Goal: Use online tool/utility: Utilize a website feature to perform a specific function

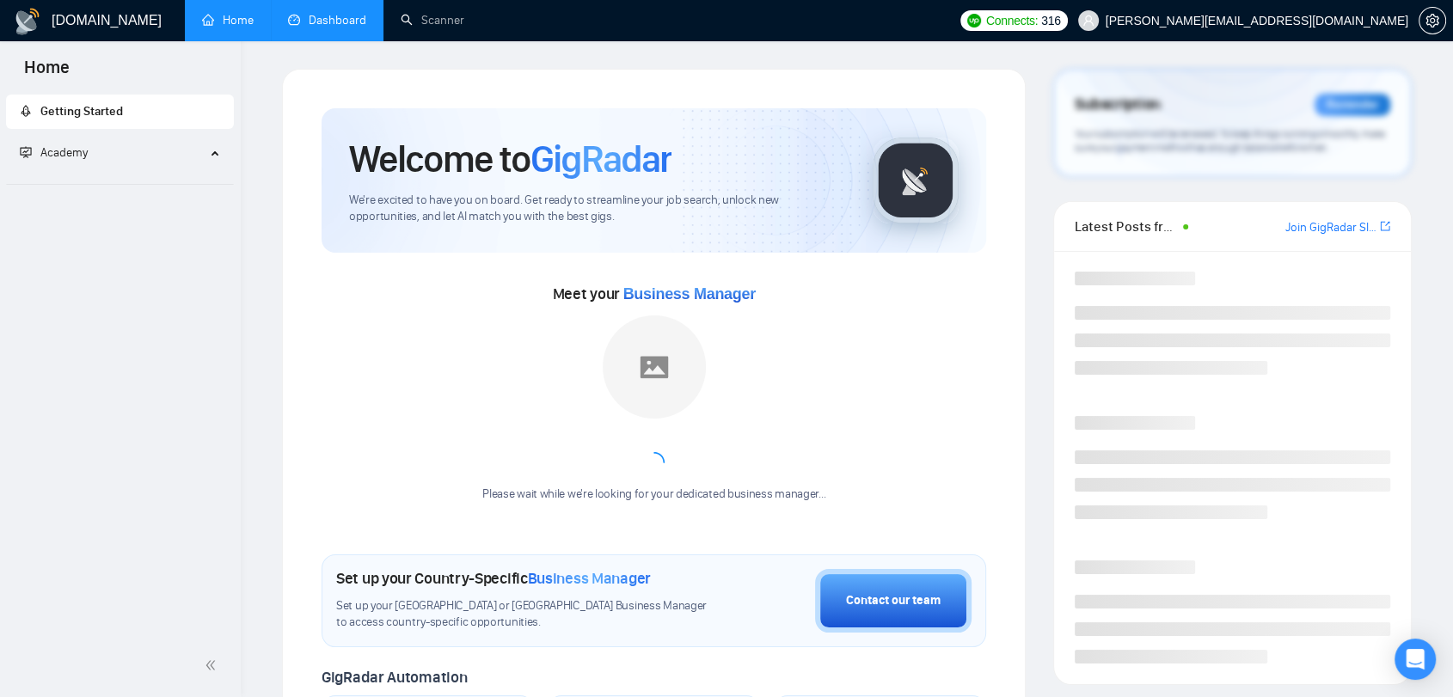
click at [344, 28] on link "Dashboard" at bounding box center [327, 20] width 78 height 15
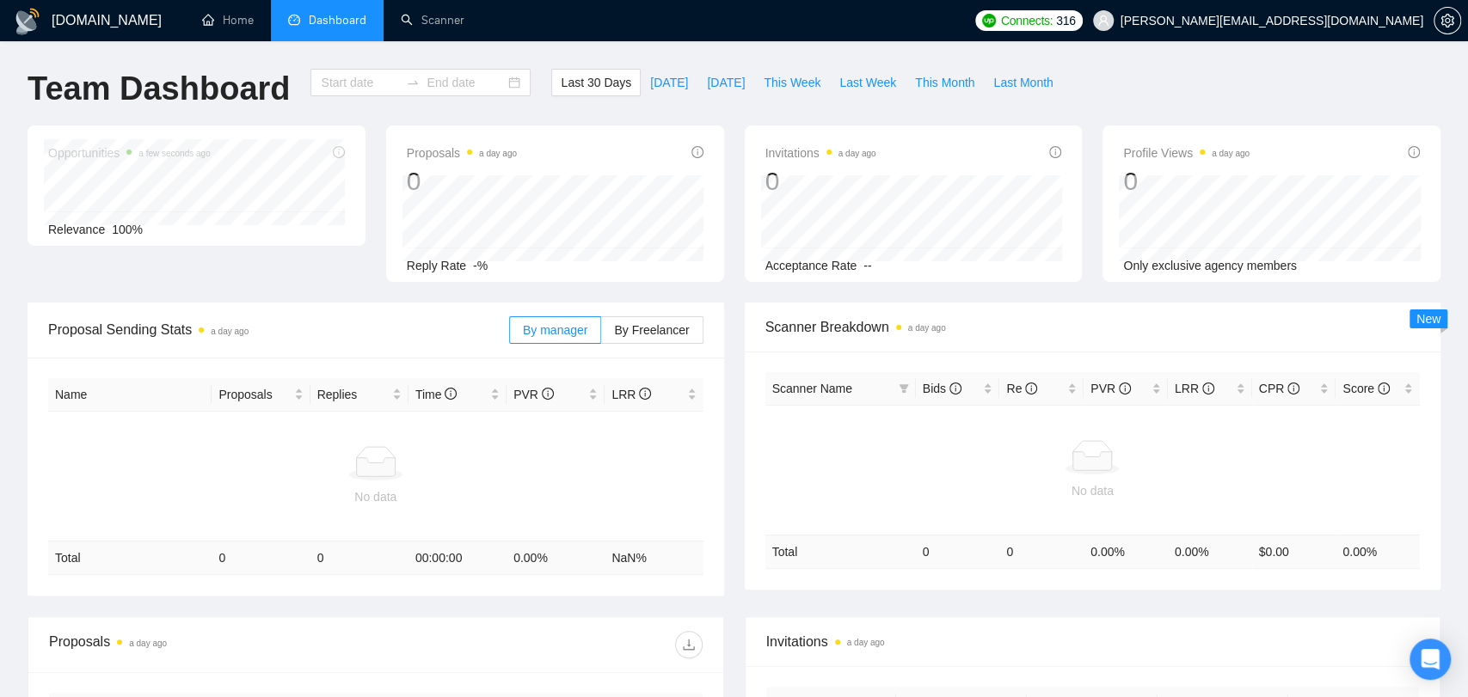
type input "[DATE]"
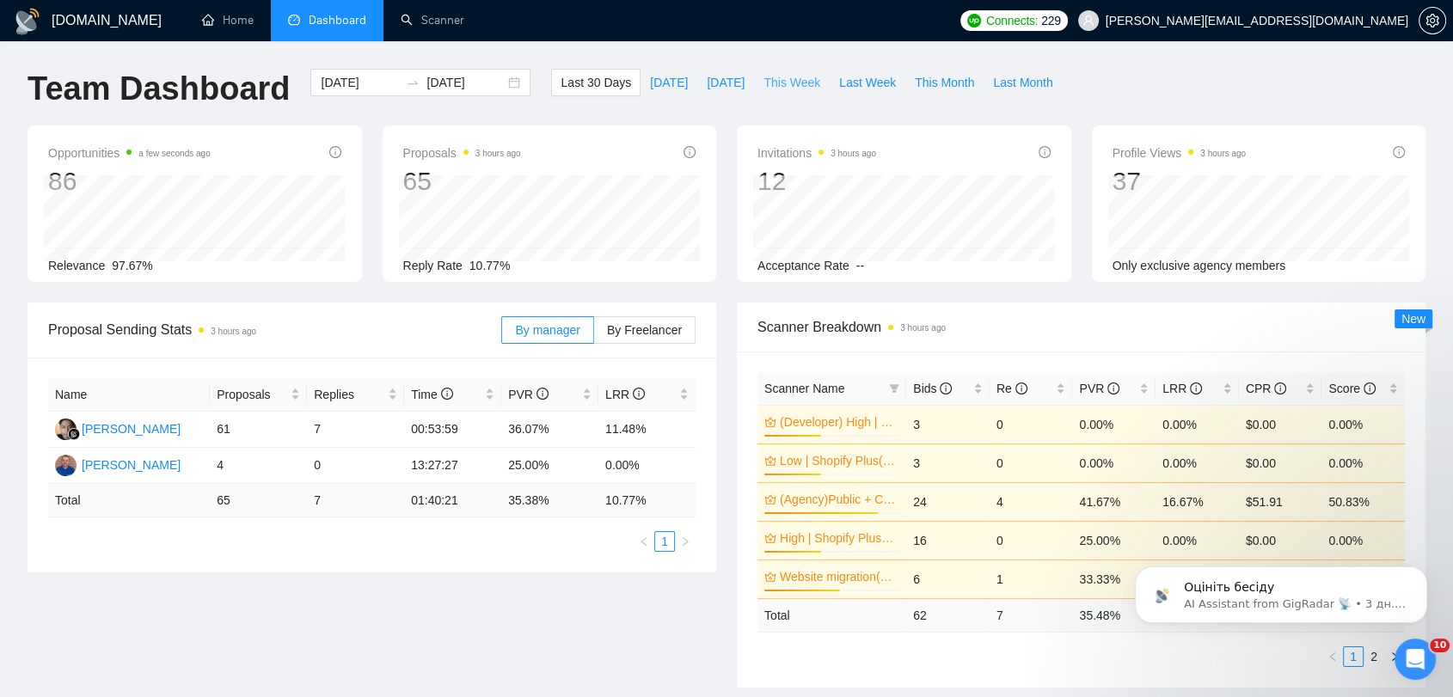
click at [786, 89] on span "This Week" at bounding box center [792, 82] width 57 height 19
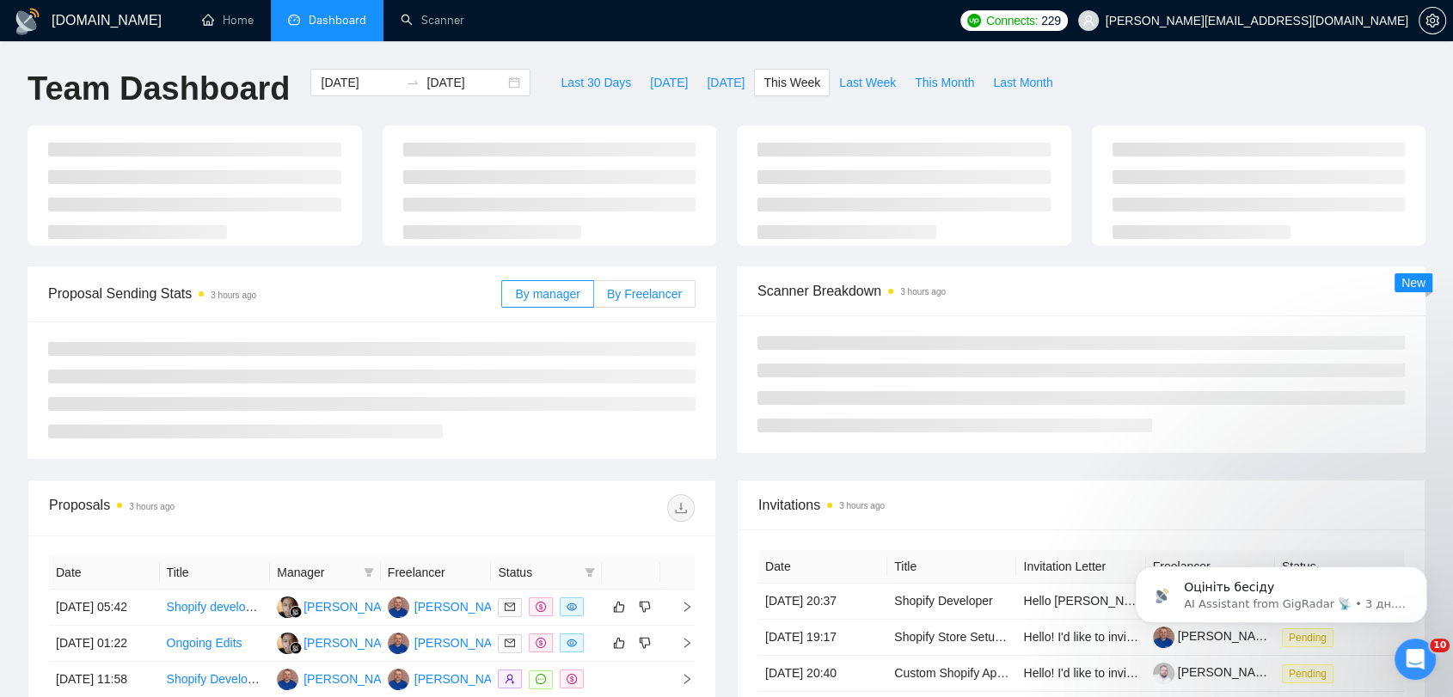
type input "[DATE]"
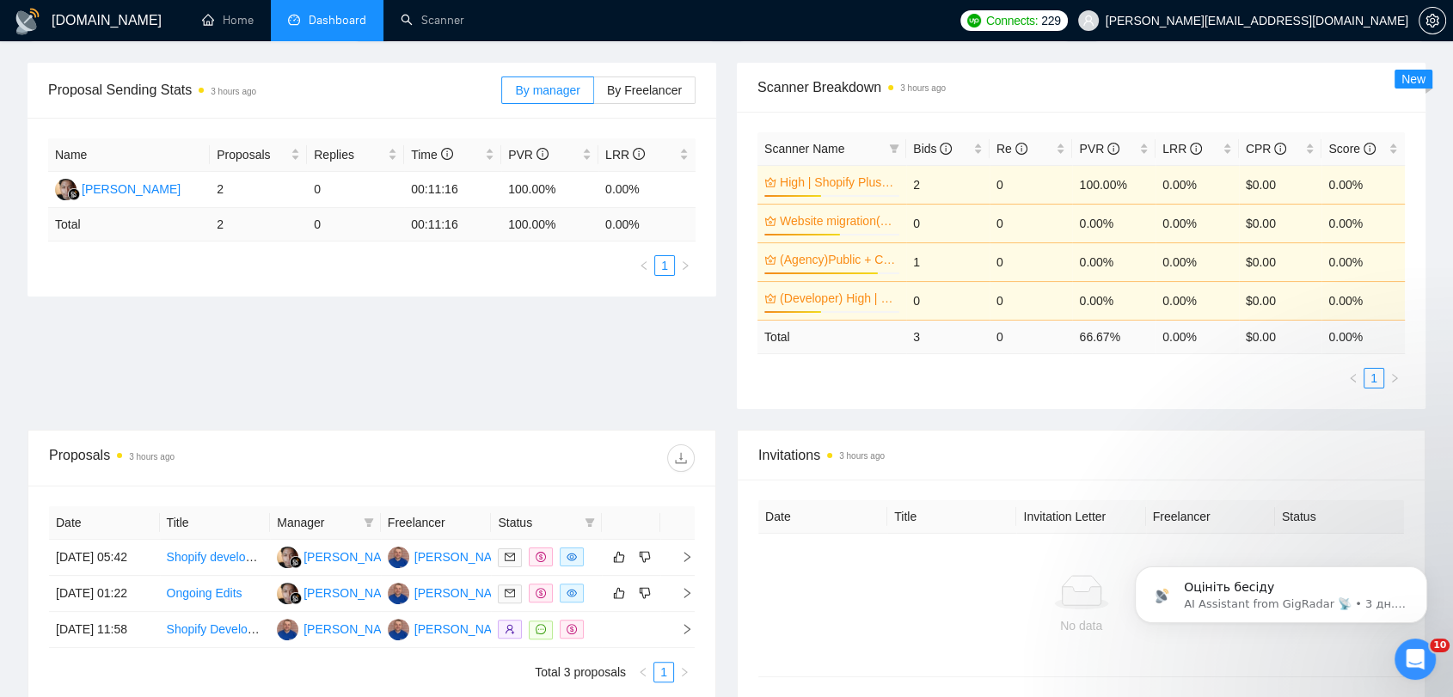
scroll to position [447, 0]
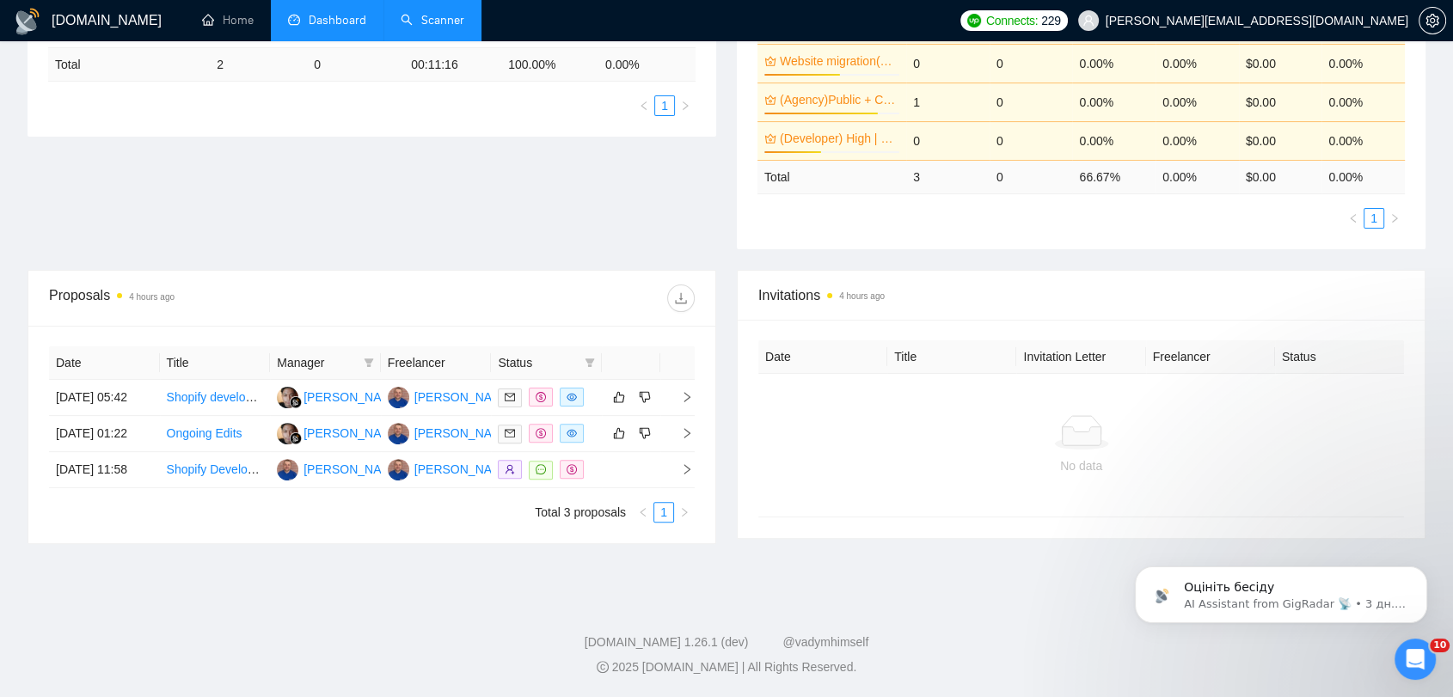
click at [419, 13] on link "Scanner" at bounding box center [433, 20] width 64 height 15
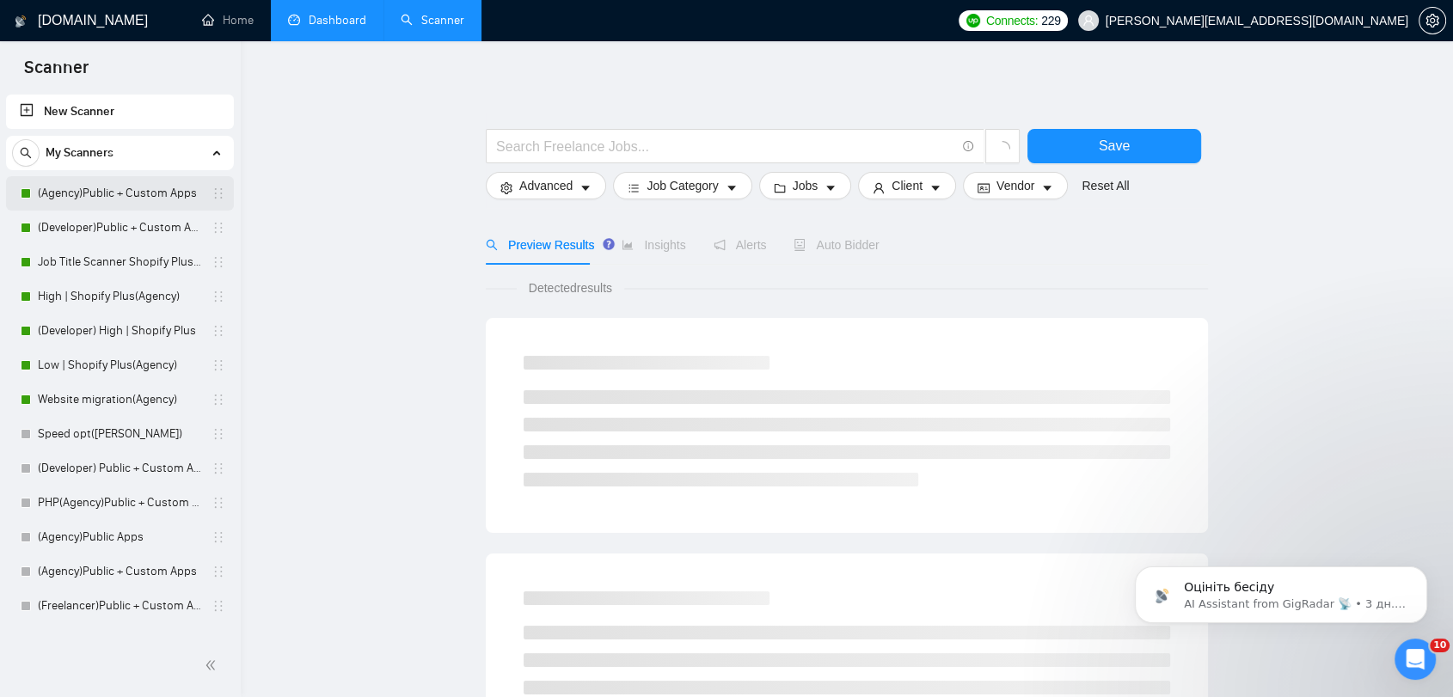
click at [147, 193] on link "(Agency)Public + Custom Apps" at bounding box center [119, 193] width 163 height 34
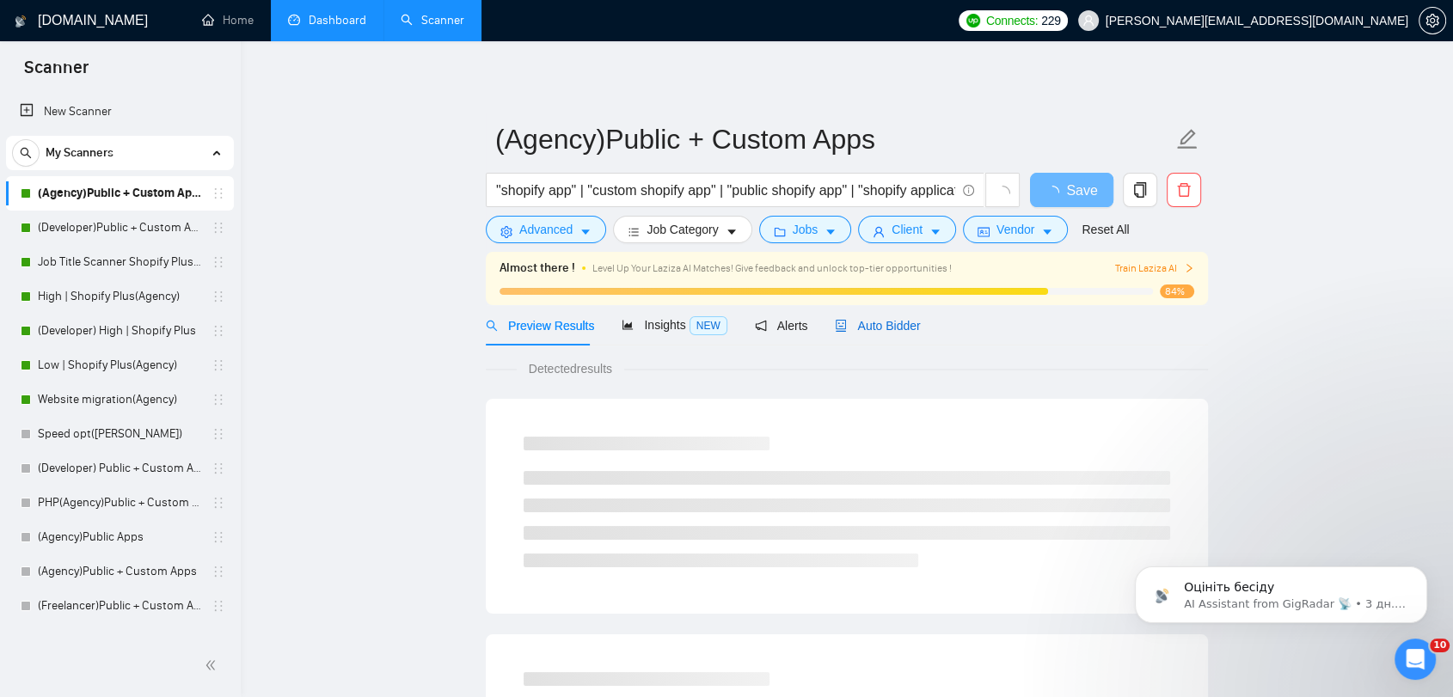
click at [894, 334] on div "Auto Bidder" at bounding box center [877, 325] width 85 height 19
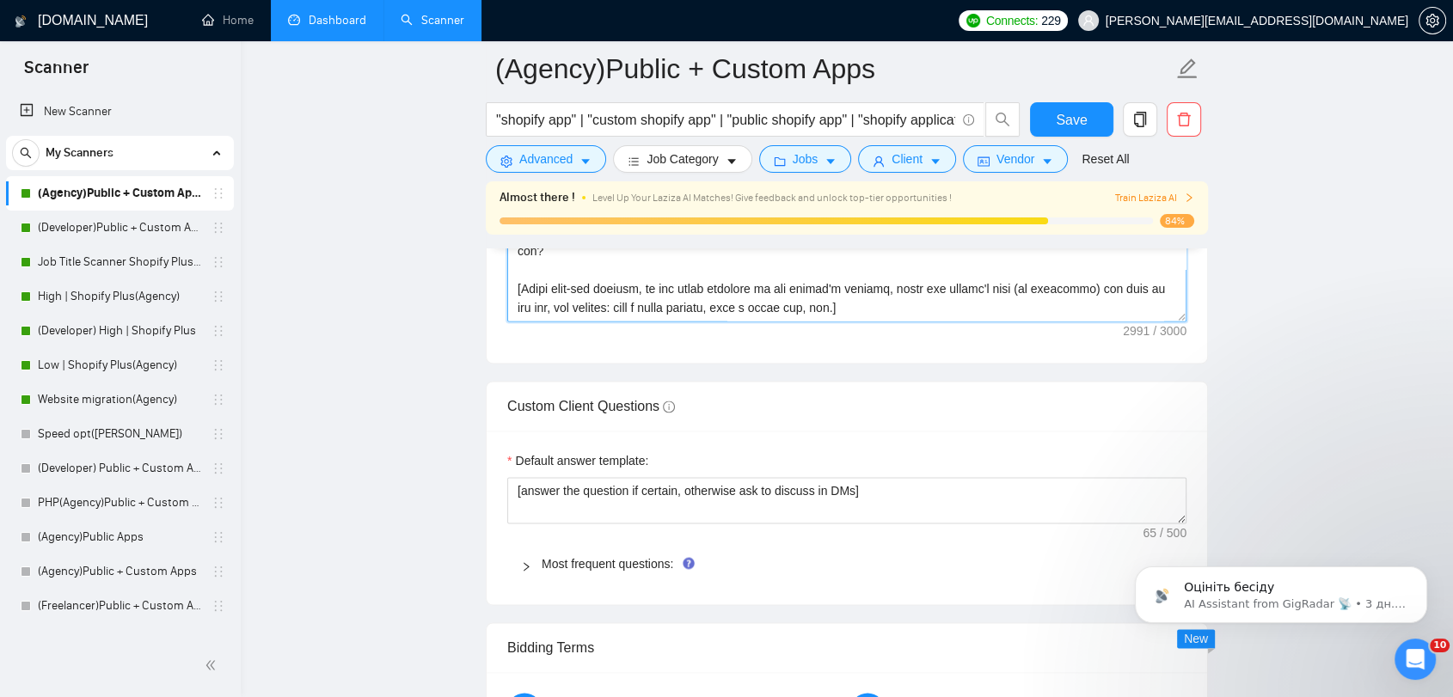
scroll to position [2399, 0]
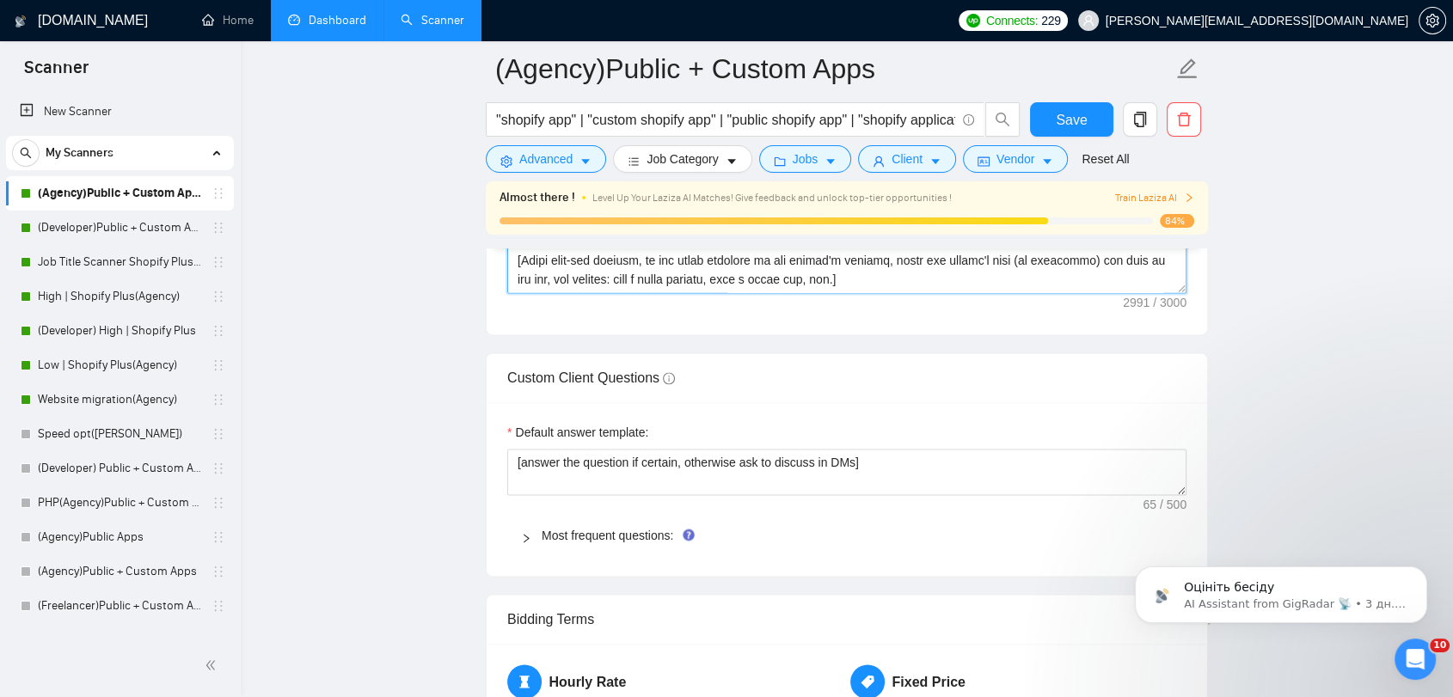
drag, startPoint x: 515, startPoint y: 404, endPoint x: 923, endPoint y: 277, distance: 427.8
click at [923, 277] on textarea "Cover letter template:" at bounding box center [846, 99] width 679 height 387
